Goal: Transaction & Acquisition: Register for event/course

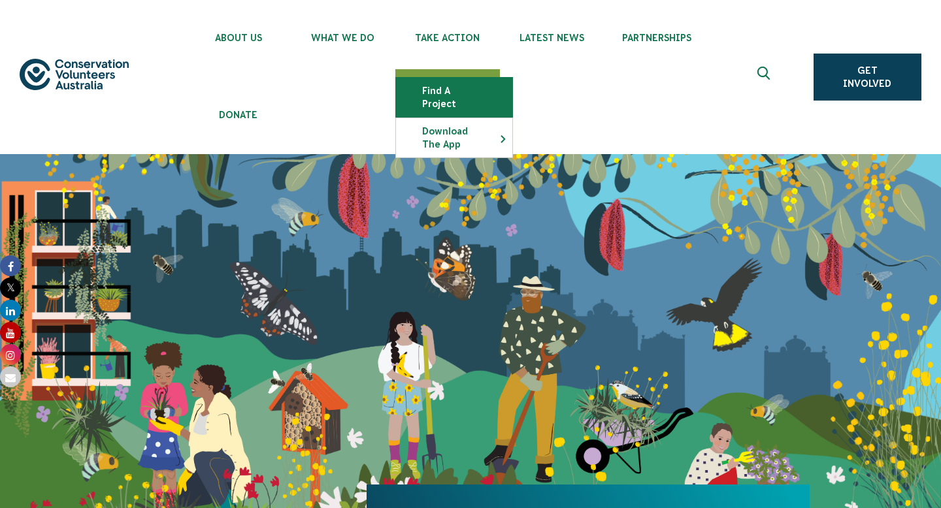
click at [461, 95] on link "Find a project" at bounding box center [454, 97] width 116 height 39
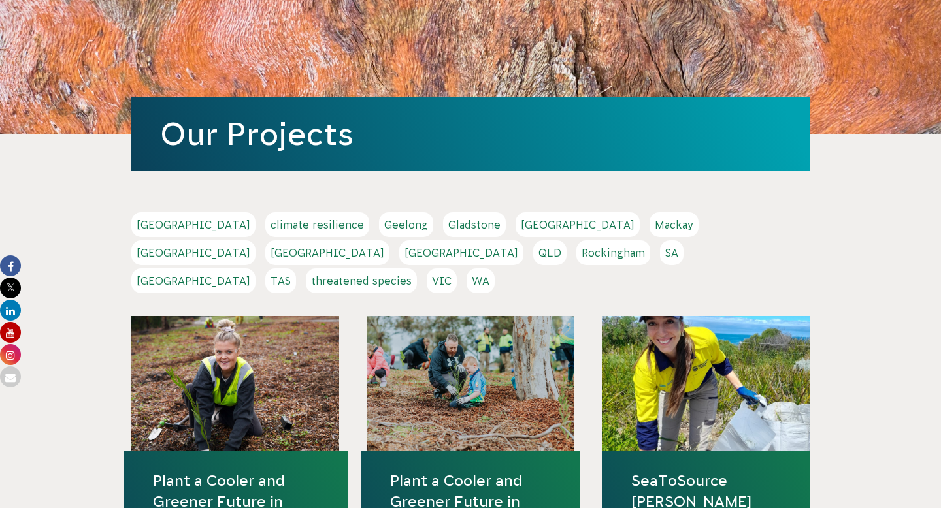
scroll to position [199, 0]
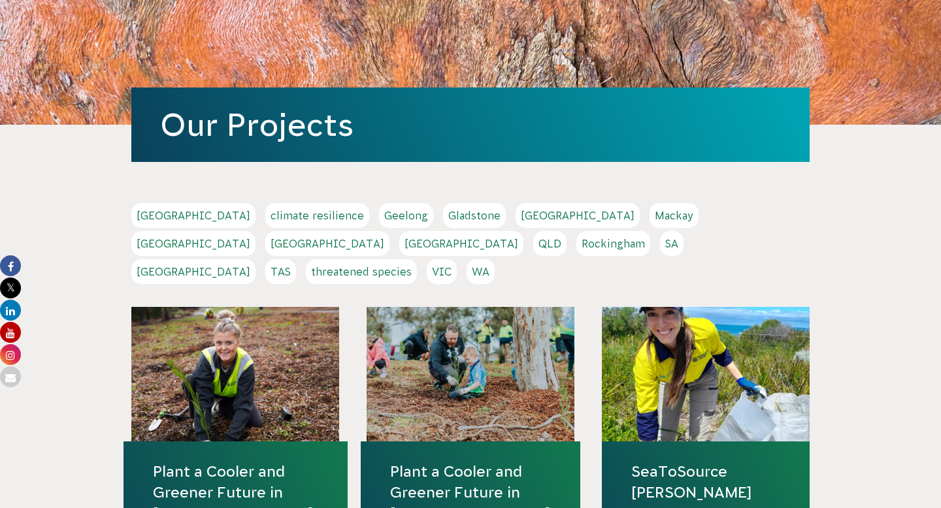
click at [457, 259] on link "VIC" at bounding box center [442, 271] width 30 height 25
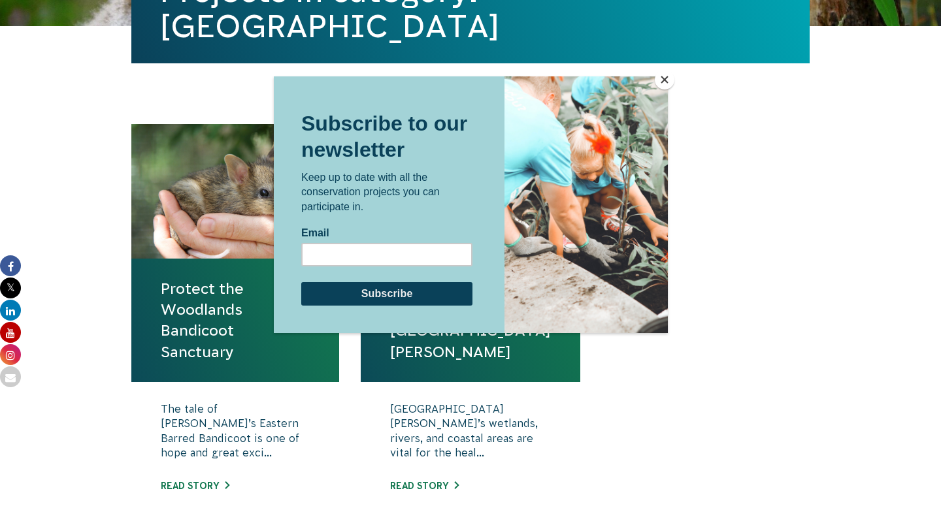
scroll to position [461, 0]
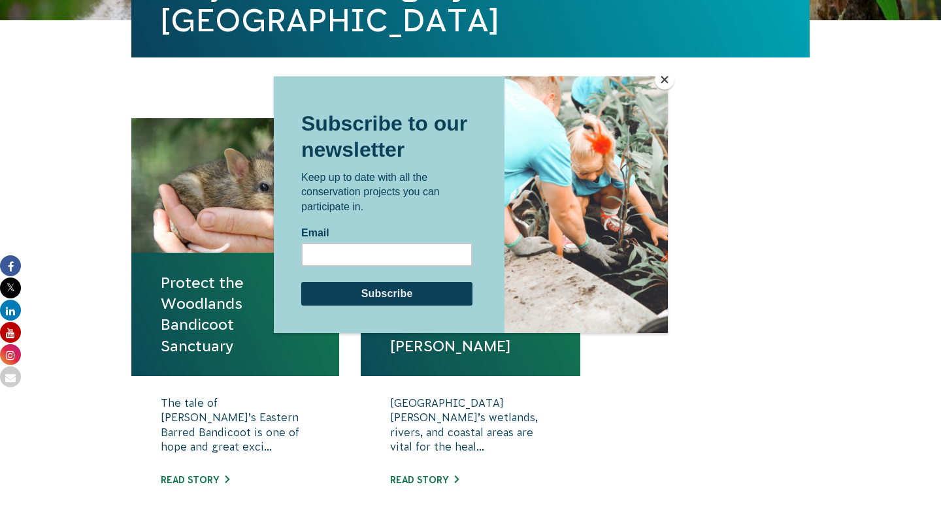
click at [669, 76] on button "Close" at bounding box center [665, 80] width 20 height 20
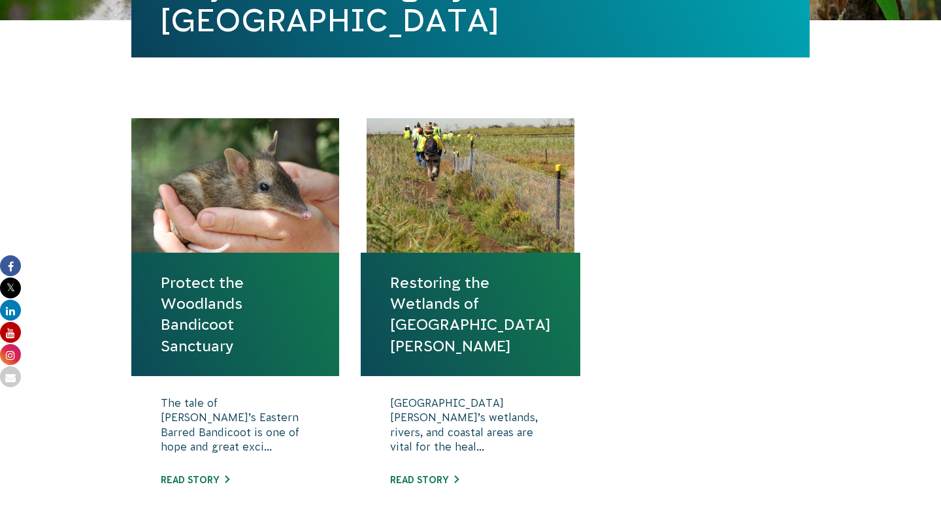
click at [257, 302] on link "Protect the Woodlands Bandicoot Sanctuary" at bounding box center [235, 314] width 149 height 84
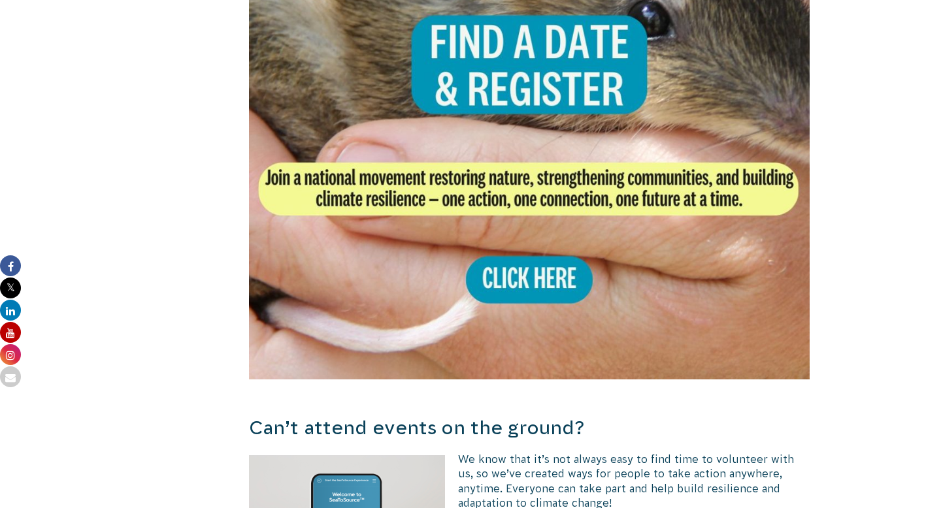
scroll to position [2686, 0]
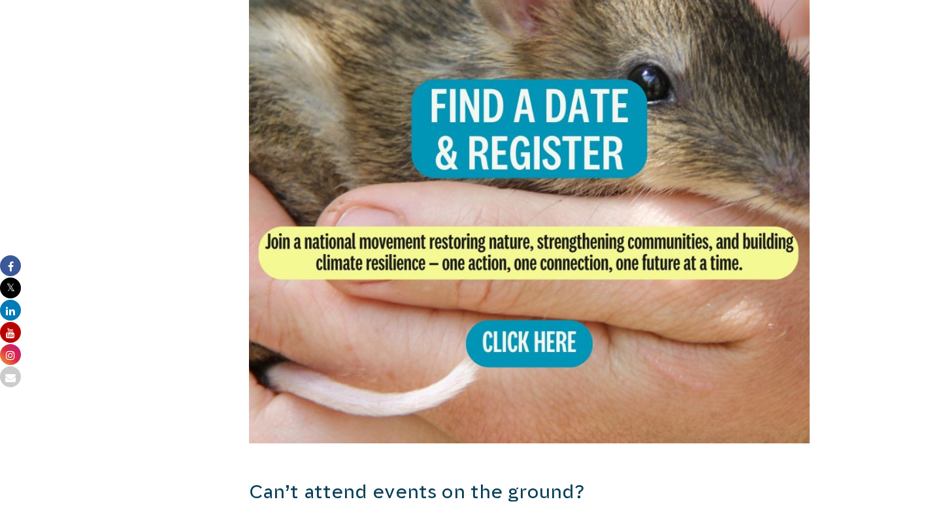
click at [329, 191] on img at bounding box center [529, 163] width 561 height 561
